Goal: Task Accomplishment & Management: Manage account settings

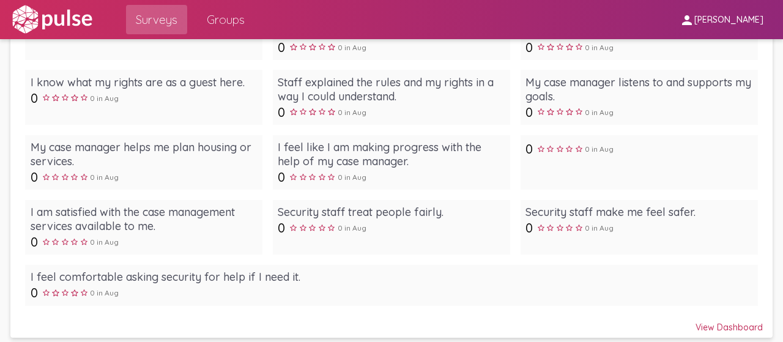
scroll to position [734, 0]
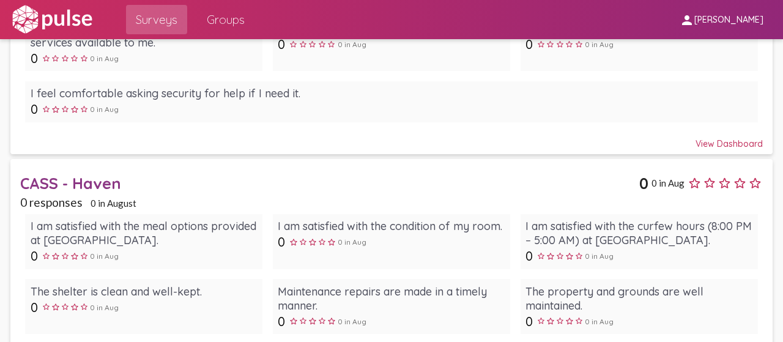
click at [108, 180] on div "CASS - Haven" at bounding box center [329, 183] width 619 height 19
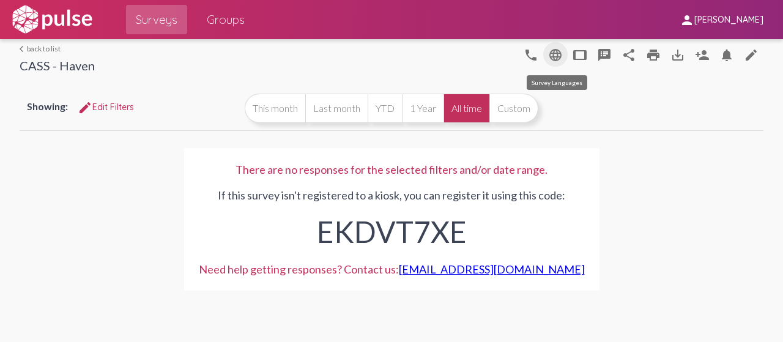
click at [552, 51] on mat-icon "language" at bounding box center [555, 55] width 15 height 15
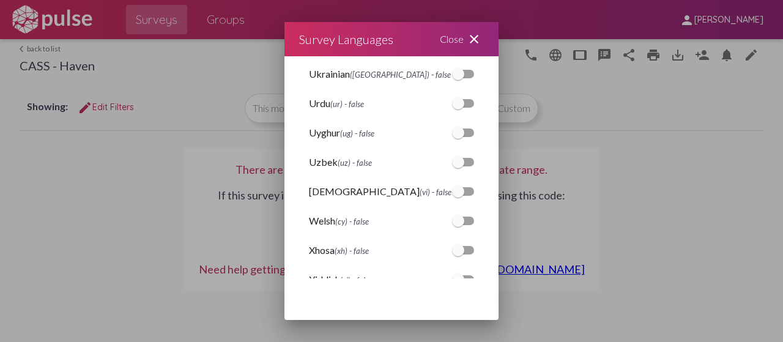
scroll to position [3133, 0]
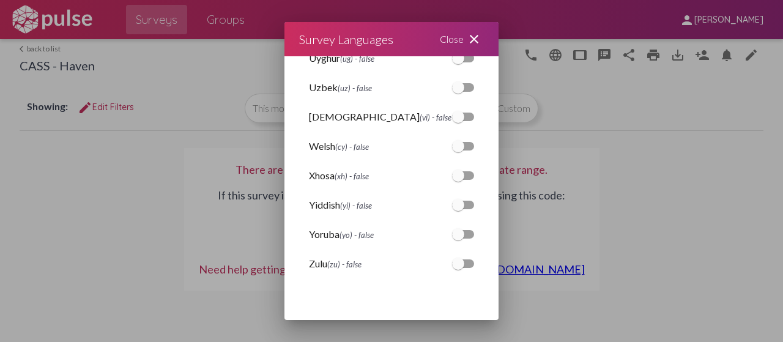
click at [455, 117] on div at bounding box center [463, 117] width 22 height 9
click at [458, 121] on input "checkbox" at bounding box center [458, 121] width 1 height 1
checkbox input "true"
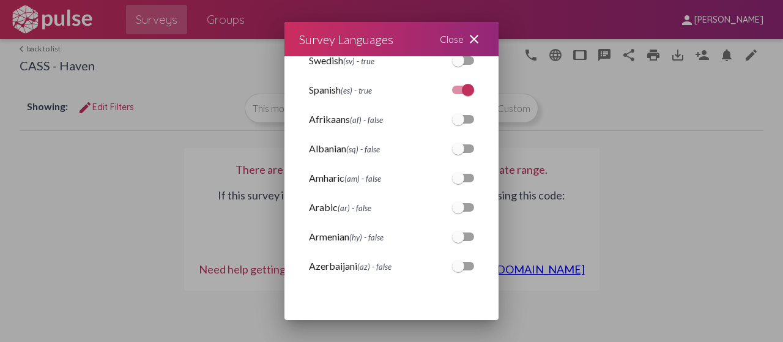
scroll to position [0, 0]
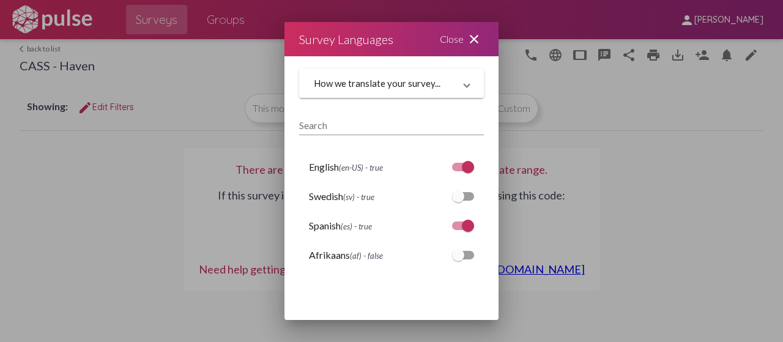
click at [474, 42] on mat-icon "close" at bounding box center [474, 39] width 15 height 15
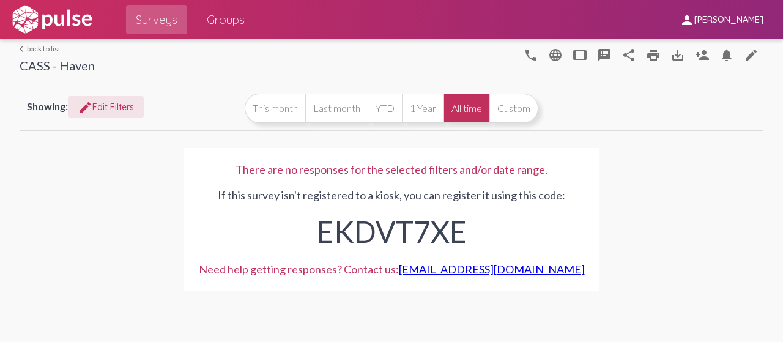
click at [102, 110] on span "edit Edit Filters" at bounding box center [106, 107] width 56 height 11
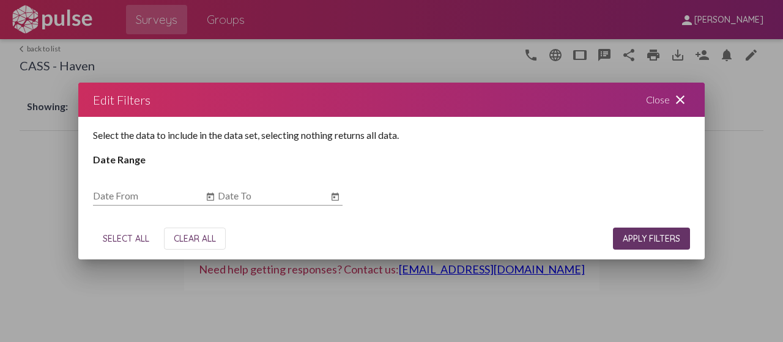
click at [689, 96] on div "Close close" at bounding box center [667, 100] width 73 height 34
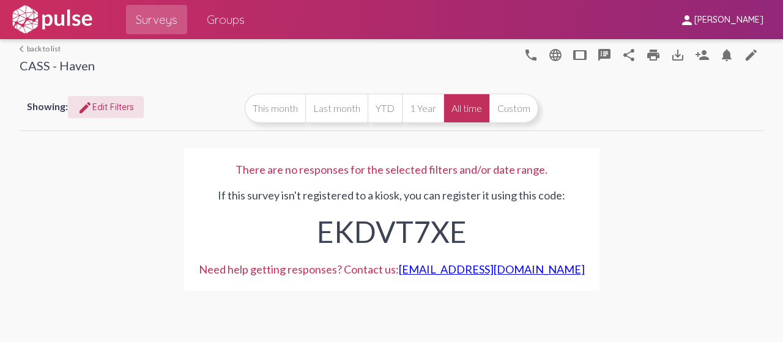
click at [55, 48] on link "arrow_back_ios back to list" at bounding box center [57, 48] width 75 height 9
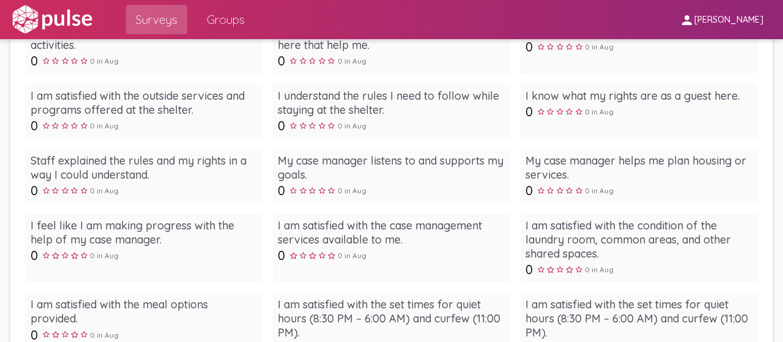
scroll to position [1894, 0]
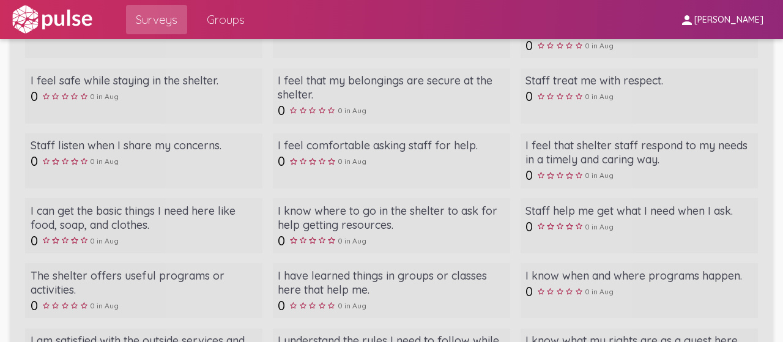
click at [576, 138] on div "I feel that shelter staff respond to my needs in a timely and caring way." at bounding box center [639, 152] width 227 height 28
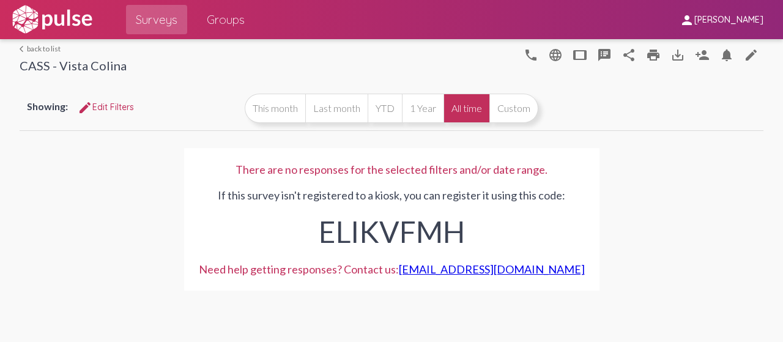
click at [24, 45] on mat-icon "arrow_back_ios" at bounding box center [23, 48] width 7 height 7
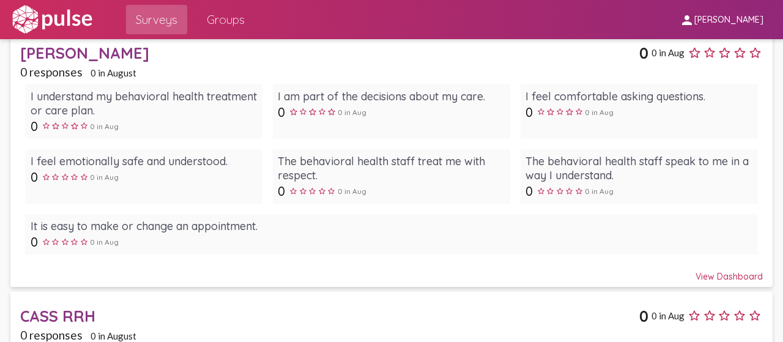
scroll to position [2692, 0]
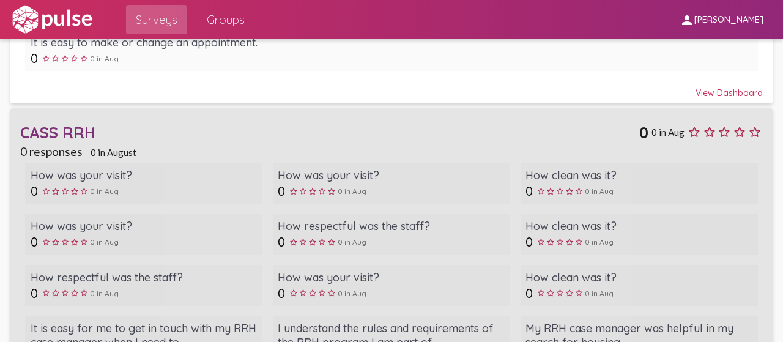
click at [89, 128] on div "CASS RRH" at bounding box center [329, 132] width 619 height 19
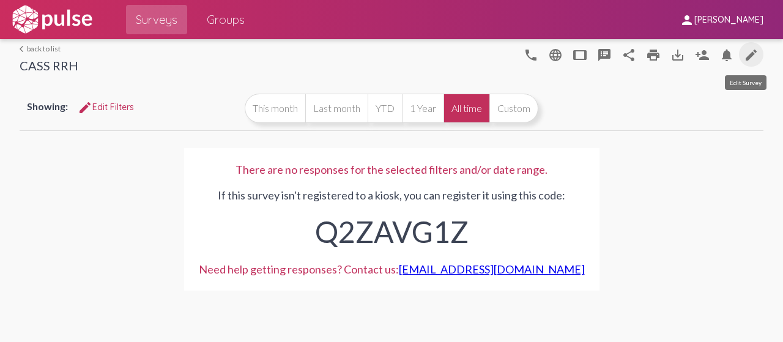
click at [761, 54] on link "edit" at bounding box center [751, 54] width 24 height 24
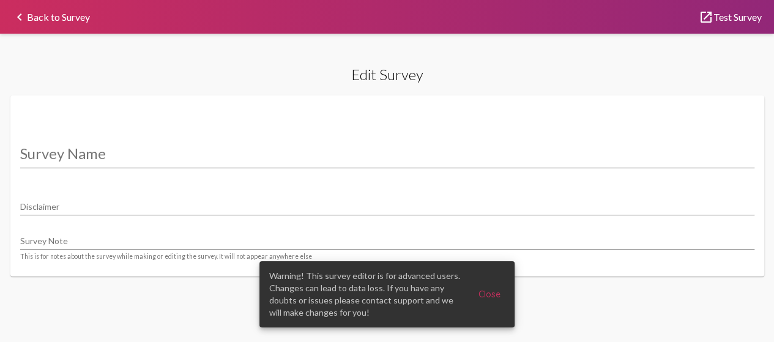
type input "CASS RRH"
type input "We value your privacy, your identity will remain anonymous."
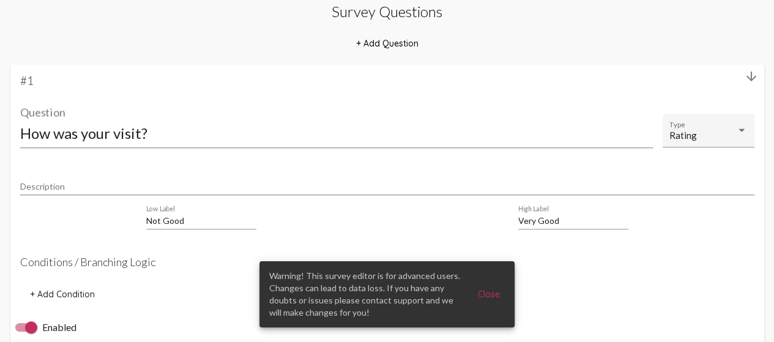
scroll to position [428, 0]
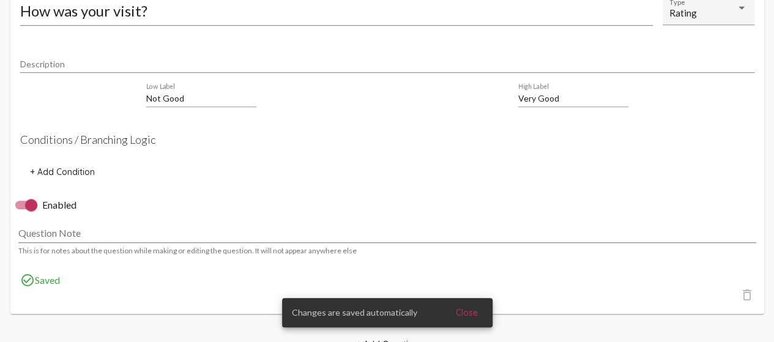
click at [35, 209] on div at bounding box center [31, 205] width 12 height 12
click at [21, 209] on input "Enabled" at bounding box center [21, 209] width 1 height 1
checkbox input "false"
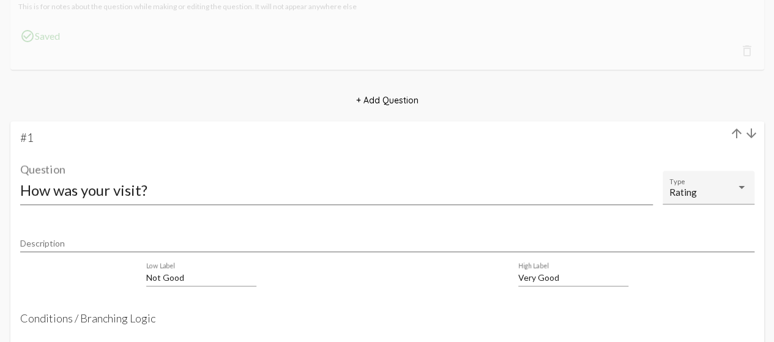
scroll to position [798, 0]
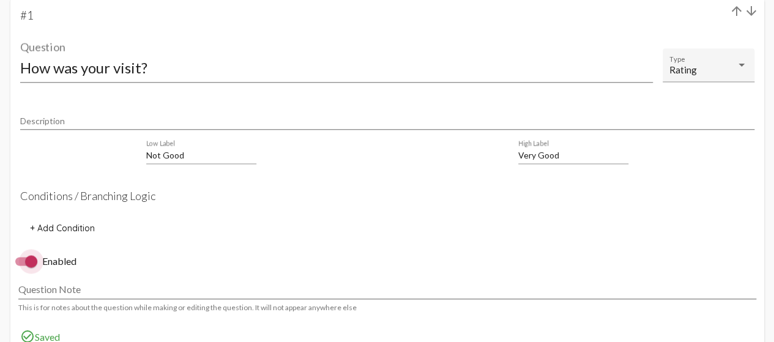
click at [33, 263] on div at bounding box center [31, 261] width 12 height 12
click at [21, 266] on input "Enabled" at bounding box center [21, 266] width 1 height 1
checkbox input "false"
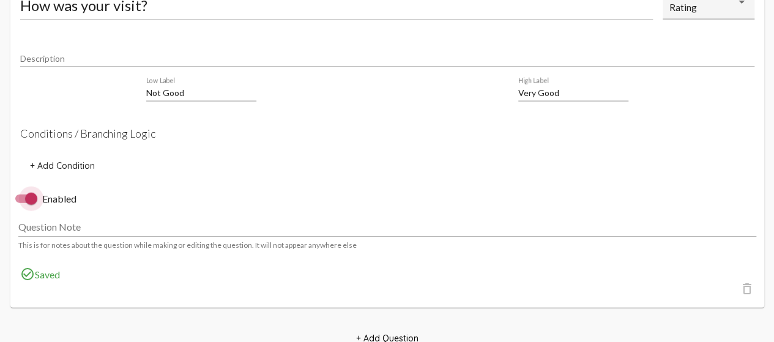
click at [34, 205] on div at bounding box center [31, 199] width 12 height 12
click at [21, 204] on input "Enabled" at bounding box center [21, 203] width 1 height 1
checkbox input "false"
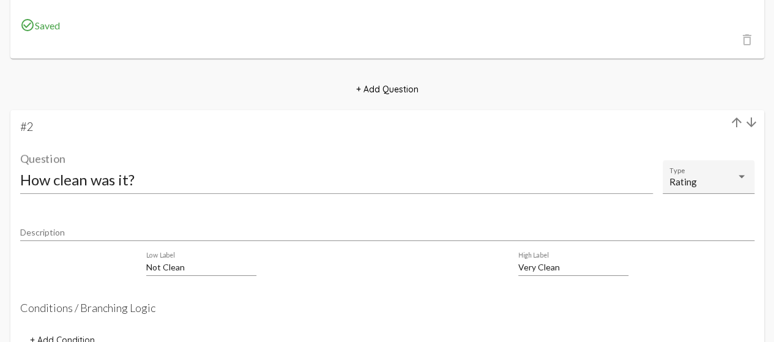
scroll to position [2086, 0]
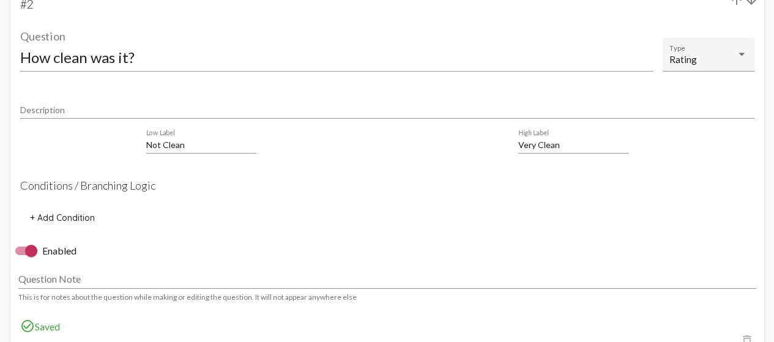
click at [35, 254] on div at bounding box center [31, 251] width 12 height 12
click at [21, 255] on input "Enabled" at bounding box center [21, 255] width 1 height 1
checkbox input "false"
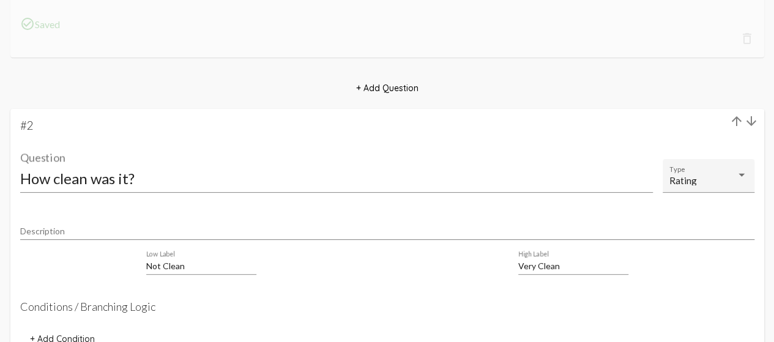
scroll to position [2453, 0]
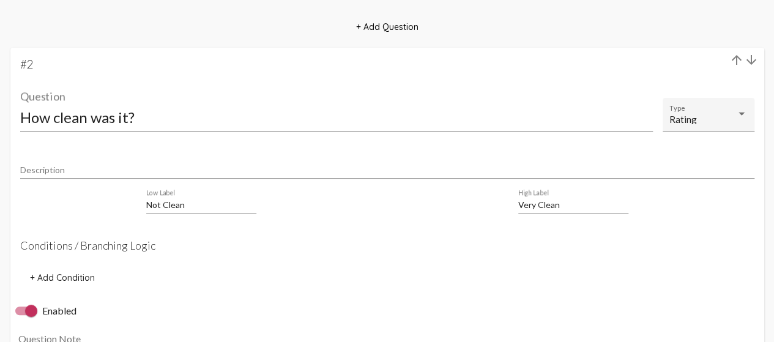
drag, startPoint x: 36, startPoint y: 305, endPoint x: 34, endPoint y: 314, distance: 8.8
drag, startPoint x: 34, startPoint y: 314, endPoint x: 313, endPoint y: 259, distance: 284.2
click at [313, 259] on mat-card-content "Description Not Clean Low Label Very Clean High Label Conditions / Branching Lo…" at bounding box center [387, 222] width 734 height 134
click at [35, 315] on div at bounding box center [31, 311] width 12 height 12
click at [21, 315] on input "Enabled" at bounding box center [21, 315] width 1 height 1
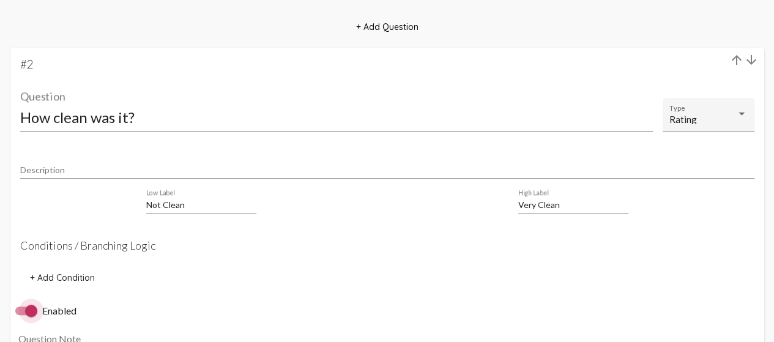
checkbox input "false"
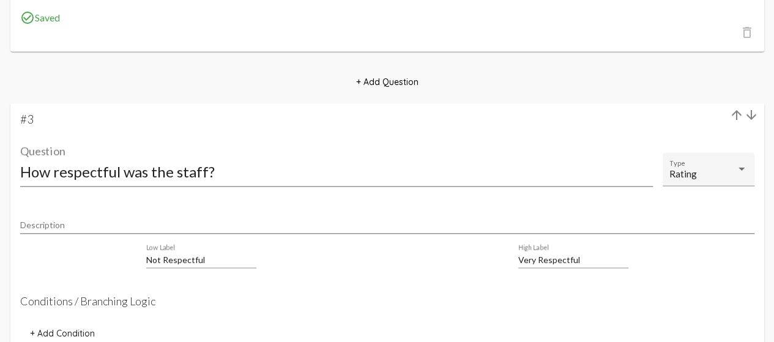
scroll to position [3310, 0]
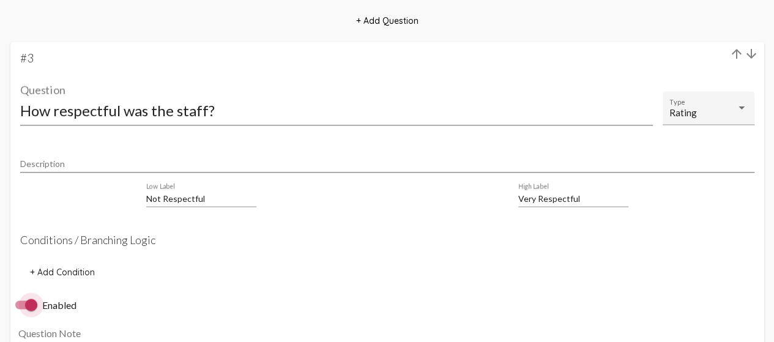
click at [32, 310] on div at bounding box center [31, 305] width 12 height 12
click at [21, 310] on input "Enabled" at bounding box center [21, 309] width 1 height 1
checkbox input "false"
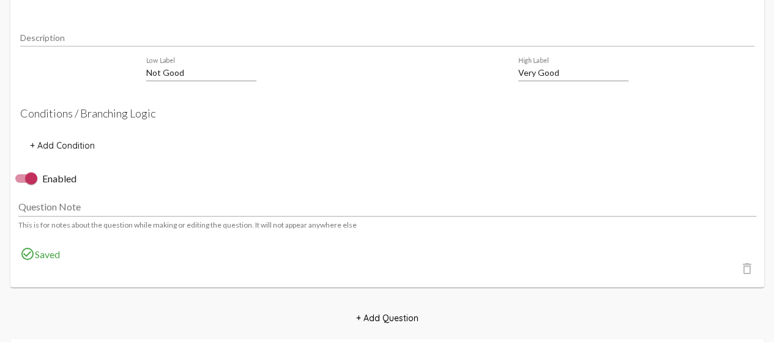
scroll to position [6001, 0]
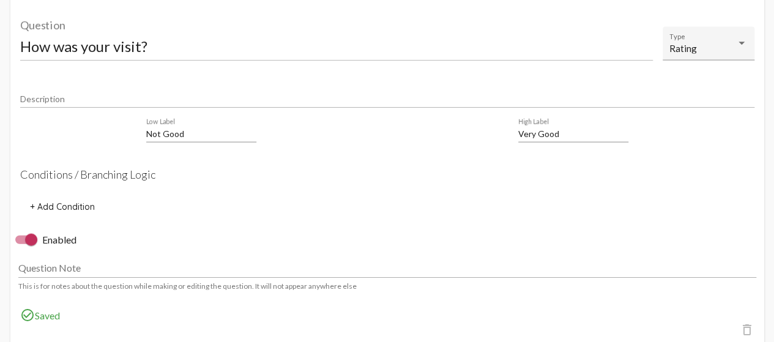
click at [32, 246] on div at bounding box center [31, 240] width 12 height 12
click at [21, 245] on input "Enabled" at bounding box center [21, 244] width 1 height 1
checkbox input "false"
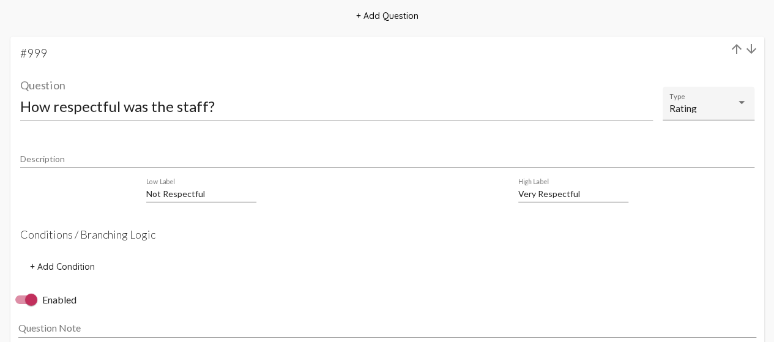
scroll to position [6430, 0]
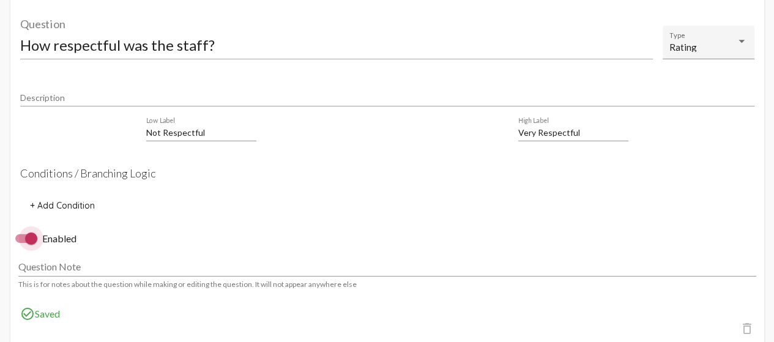
click at [32, 245] on div at bounding box center [31, 238] width 12 height 12
click at [21, 243] on input "Enabled" at bounding box center [21, 243] width 1 height 1
checkbox input "false"
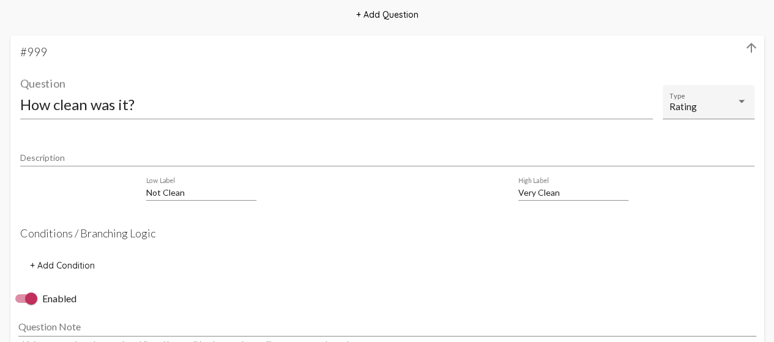
scroll to position [6919, 0]
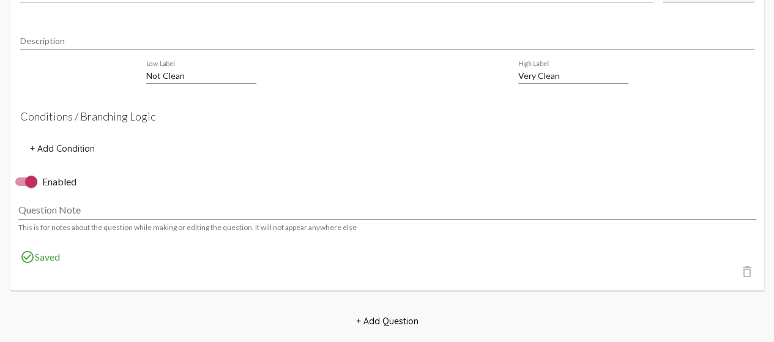
click at [32, 188] on div at bounding box center [31, 182] width 12 height 12
click at [21, 187] on input "Enabled" at bounding box center [21, 186] width 1 height 1
checkbox input "false"
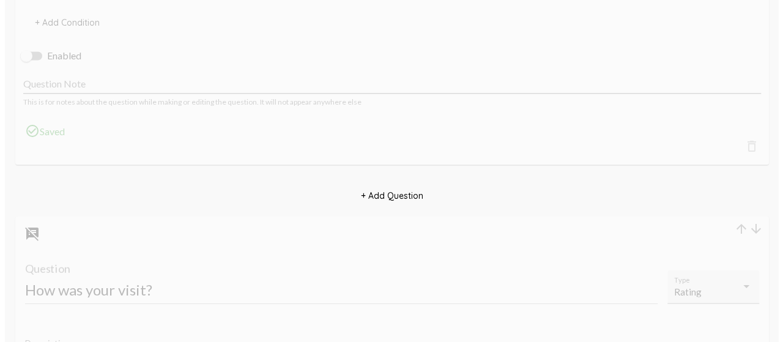
scroll to position [0, 0]
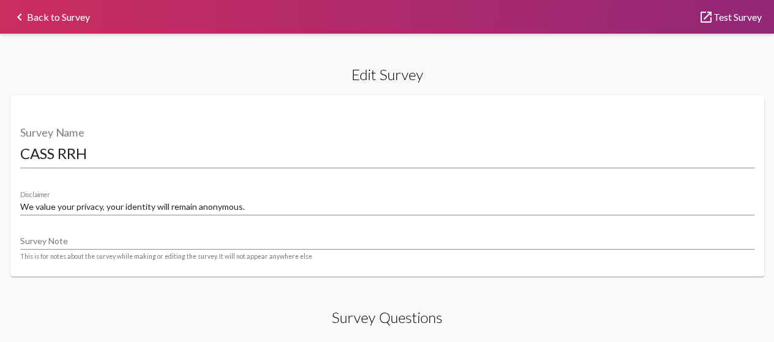
click at [71, 14] on link "keyboard_arrow_left Back to Survey" at bounding box center [51, 16] width 78 height 9
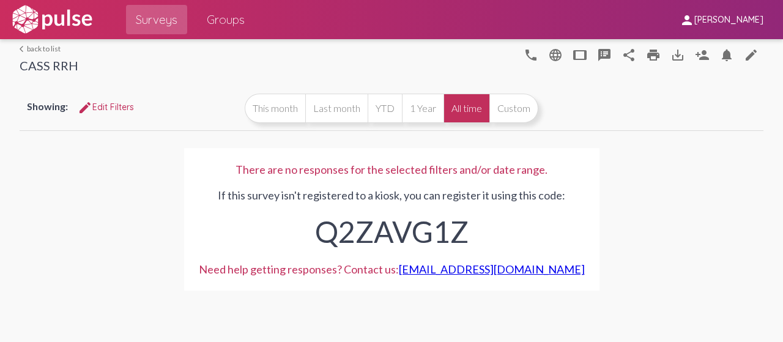
click at [42, 48] on link "arrow_back_ios back to list" at bounding box center [49, 48] width 59 height 9
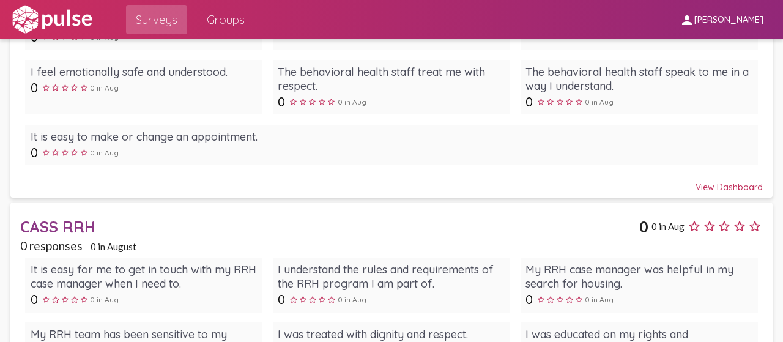
scroll to position [2659, 0]
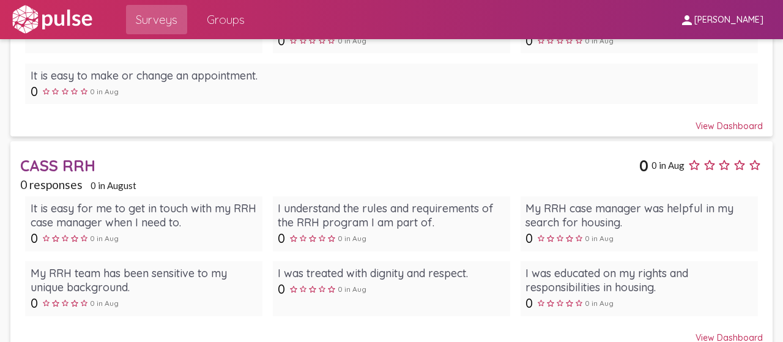
click at [489, 321] on div "View Dashboard" at bounding box center [391, 332] width 743 height 22
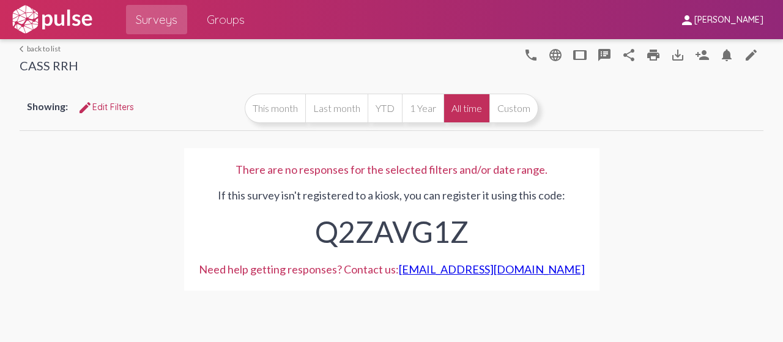
click at [35, 46] on link "arrow_back_ios back to list" at bounding box center [49, 48] width 59 height 9
